Goal: Information Seeking & Learning: Learn about a topic

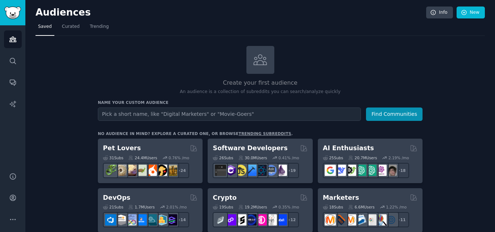
click at [96, 24] on span "Trending" at bounding box center [99, 27] width 19 height 7
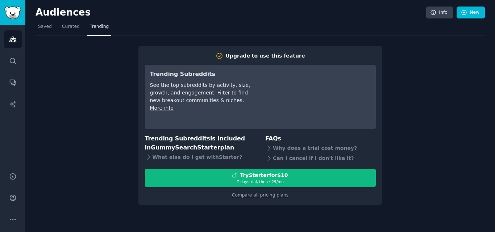
click at [264, 34] on nav "Saved Curated Trending" at bounding box center [261, 28] width 450 height 15
click at [69, 30] on link "Curated" at bounding box center [70, 28] width 23 height 15
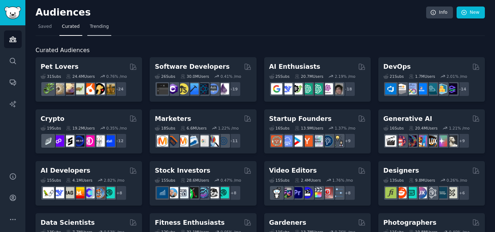
click at [95, 27] on span "Trending" at bounding box center [99, 27] width 19 height 7
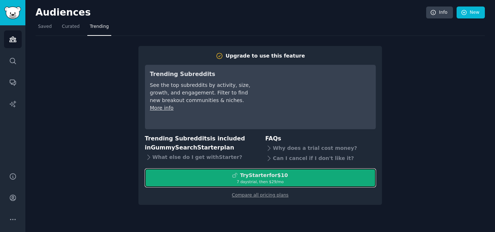
click at [271, 179] on div "Try Starter for $10" at bounding box center [264, 176] width 48 height 8
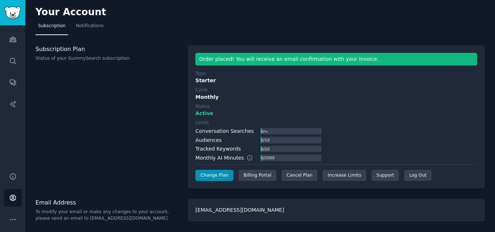
click at [148, 145] on div "Subscription Plan Status of your GummySearch subscription" at bounding box center [108, 117] width 145 height 144
click at [240, 28] on nav "Subscription Notifications" at bounding box center [261, 27] width 450 height 15
click at [22, 46] on div "Audiences Search Conversations AI Reports" at bounding box center [12, 94] width 25 height 139
click at [20, 146] on div "Audiences Search Conversations AI Reports" at bounding box center [12, 94] width 25 height 139
click at [12, 221] on icon "Sidebar" at bounding box center [13, 220] width 8 height 8
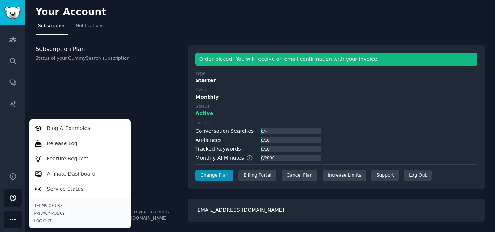
click at [96, 85] on div "Subscription Plan Status of your GummySearch subscription" at bounding box center [108, 117] width 145 height 144
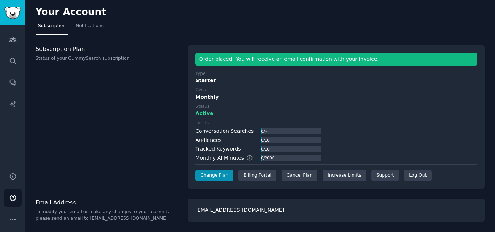
click at [135, 82] on div "Subscription Plan Status of your GummySearch subscription" at bounding box center [108, 117] width 145 height 144
click at [12, 44] on link "Audiences" at bounding box center [13, 39] width 18 height 18
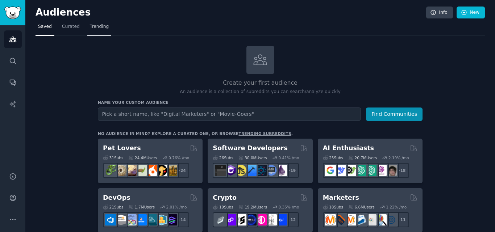
click at [96, 28] on span "Trending" at bounding box center [99, 27] width 19 height 7
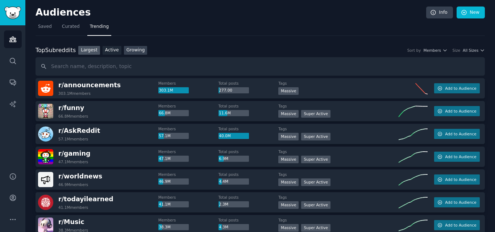
click at [134, 50] on link "Growing" at bounding box center [136, 50] width 24 height 9
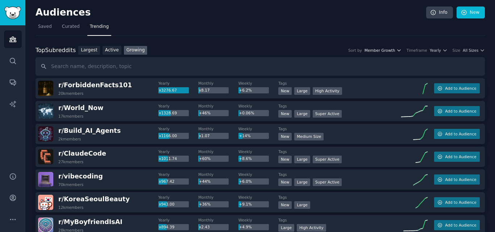
click at [402, 50] on icon "button" at bounding box center [399, 50] width 5 height 5
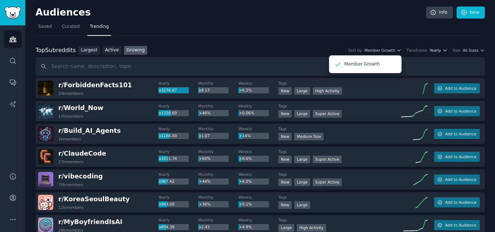
click at [446, 51] on icon "button" at bounding box center [444, 50] width 3 height 1
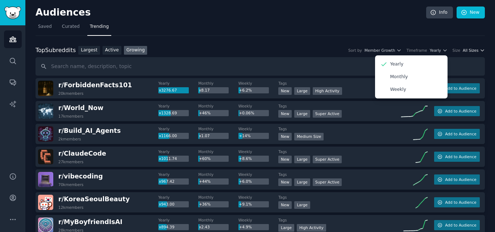
click at [480, 51] on icon "button" at bounding box center [482, 50] width 5 height 5
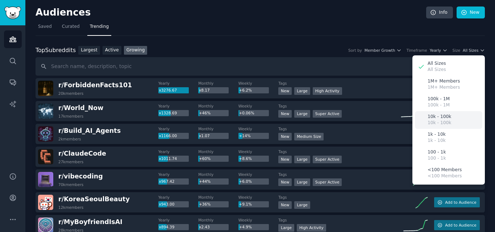
click at [447, 119] on div "10k - 100k 10k - 100k" at bounding box center [448, 120] width 67 height 18
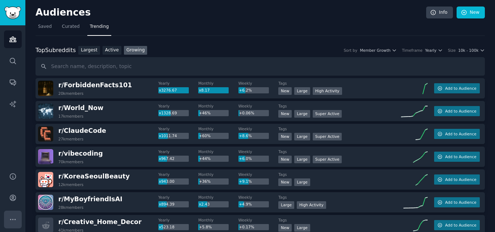
click at [8, 219] on button "More" at bounding box center [13, 220] width 18 height 18
click at [10, 199] on icon "Sidebar" at bounding box center [13, 198] width 6 height 6
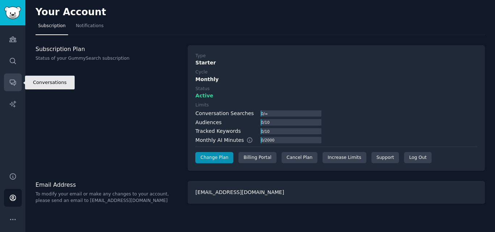
click at [8, 81] on link "Conversations" at bounding box center [13, 83] width 18 height 18
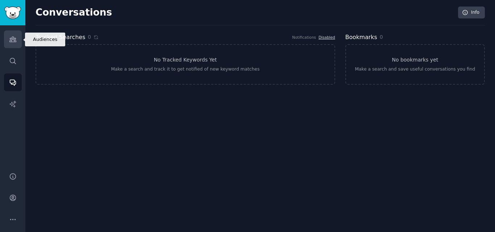
click at [15, 41] on icon "Sidebar" at bounding box center [12, 39] width 7 height 5
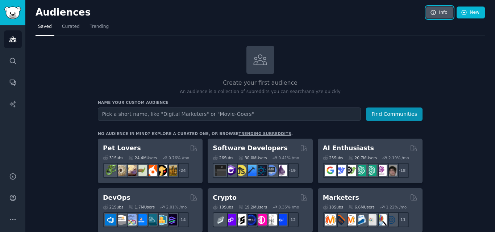
click at [437, 12] on link "Info" at bounding box center [439, 13] width 27 height 12
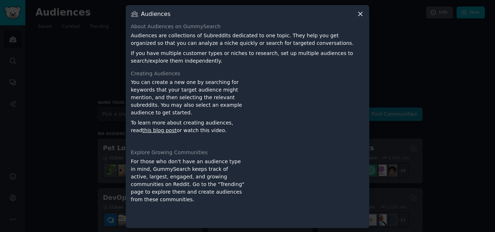
scroll to position [1, 0]
click at [359, 16] on icon at bounding box center [361, 13] width 8 height 8
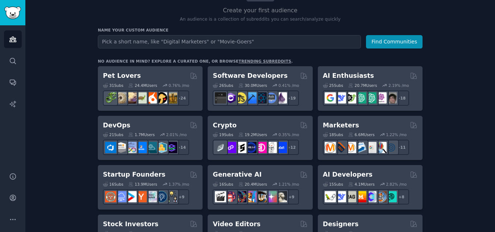
scroll to position [66, 0]
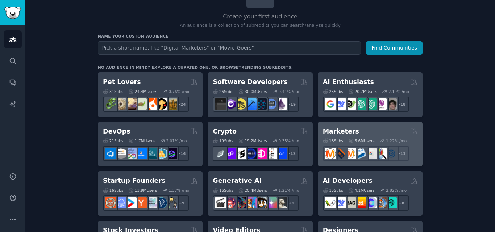
click at [324, 126] on div "Marketers 18 Sub s 6.6M Users 1.22 % /mo + 11" at bounding box center [370, 144] width 105 height 45
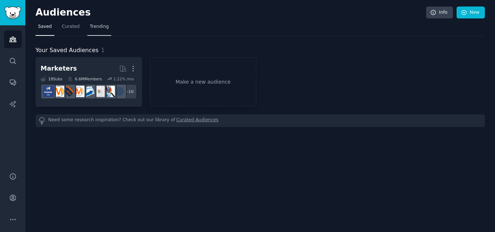
click at [96, 28] on span "Trending" at bounding box center [99, 27] width 19 height 7
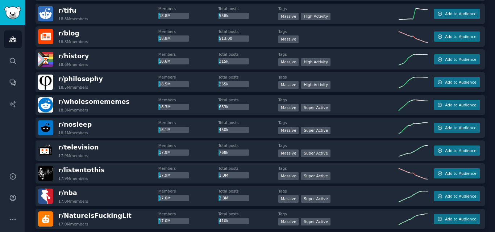
scroll to position [1035, 0]
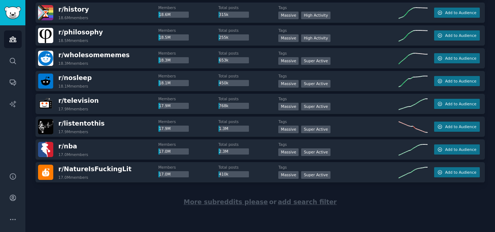
click at [296, 199] on span "add search filter" at bounding box center [307, 202] width 59 height 7
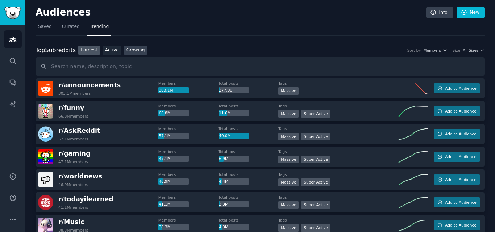
click at [133, 48] on link "Growing" at bounding box center [136, 50] width 24 height 9
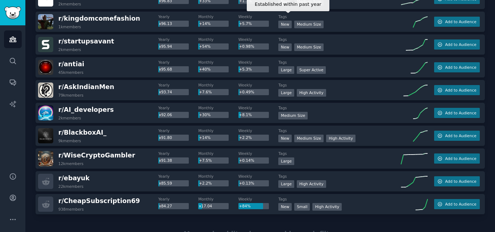
scroll to position [1035, 0]
